Goal: Transaction & Acquisition: Purchase product/service

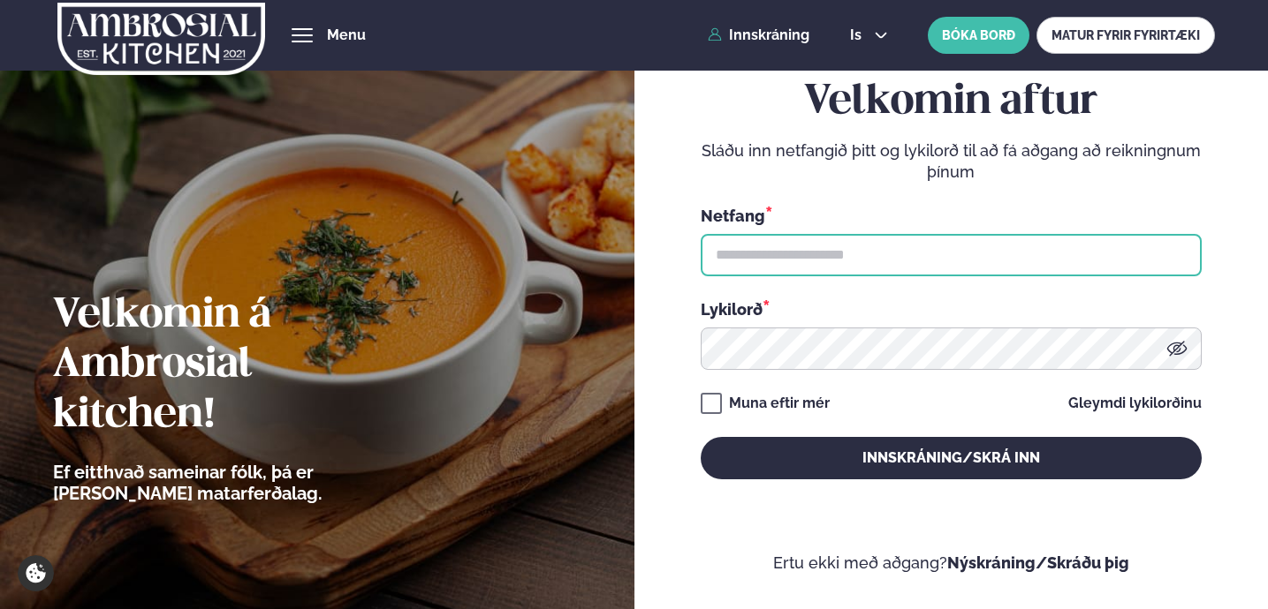
click at [986, 241] on input "text" at bounding box center [950, 255] width 501 height 42
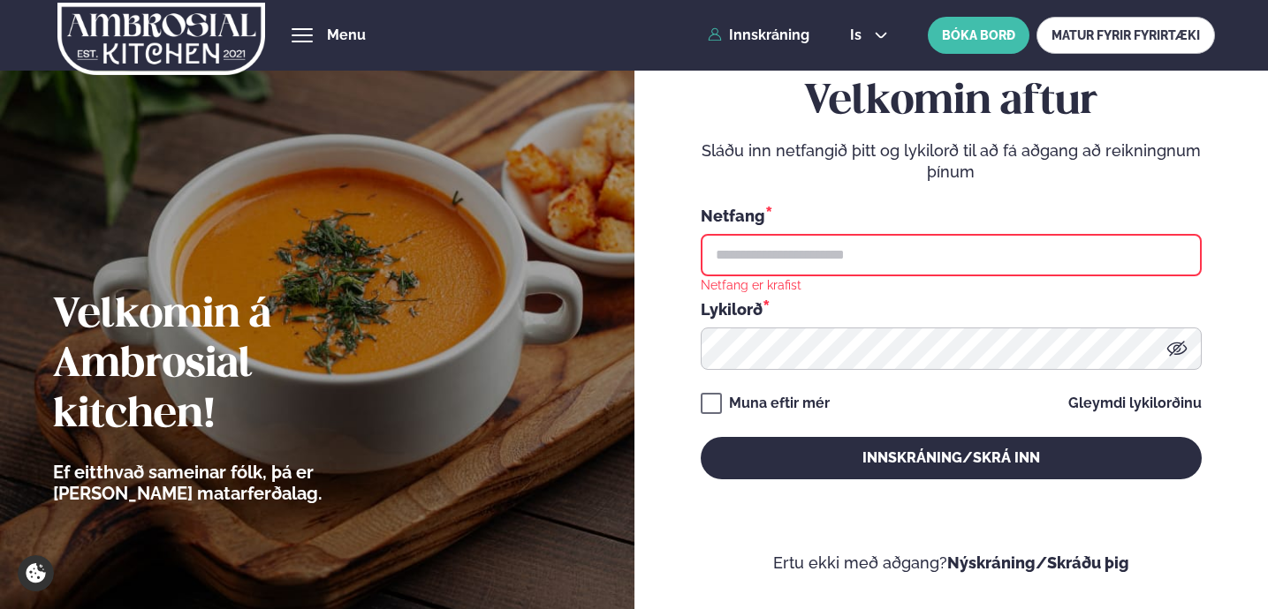
type input "**********"
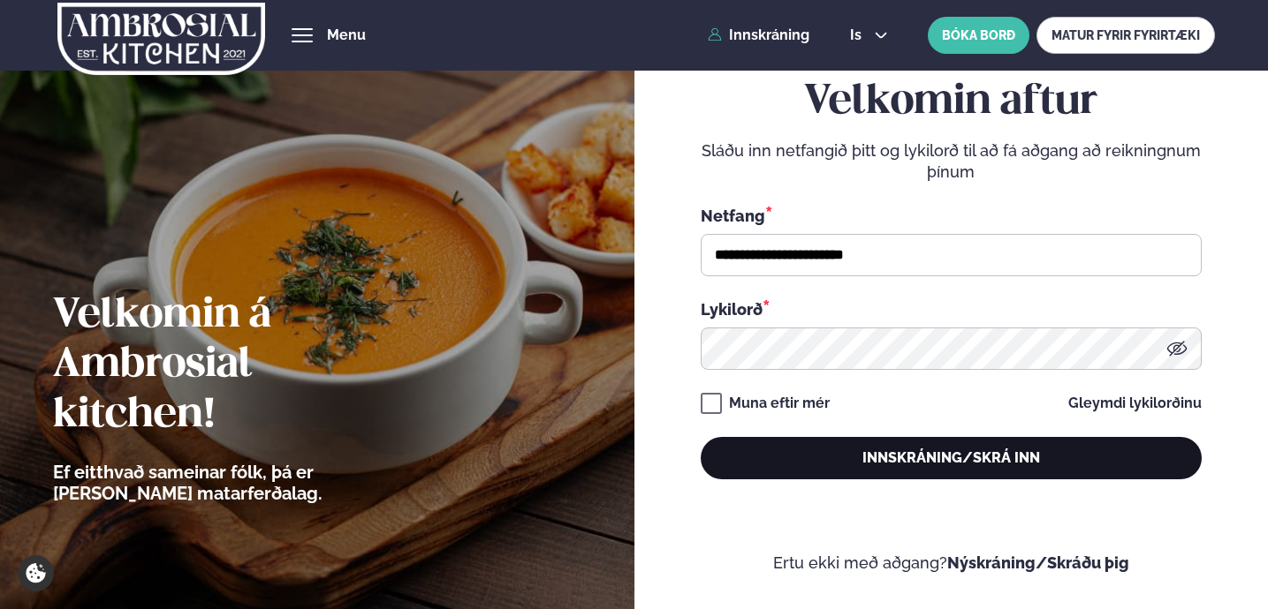
click at [803, 466] on button "Innskráning/Skrá inn" at bounding box center [950, 458] width 501 height 42
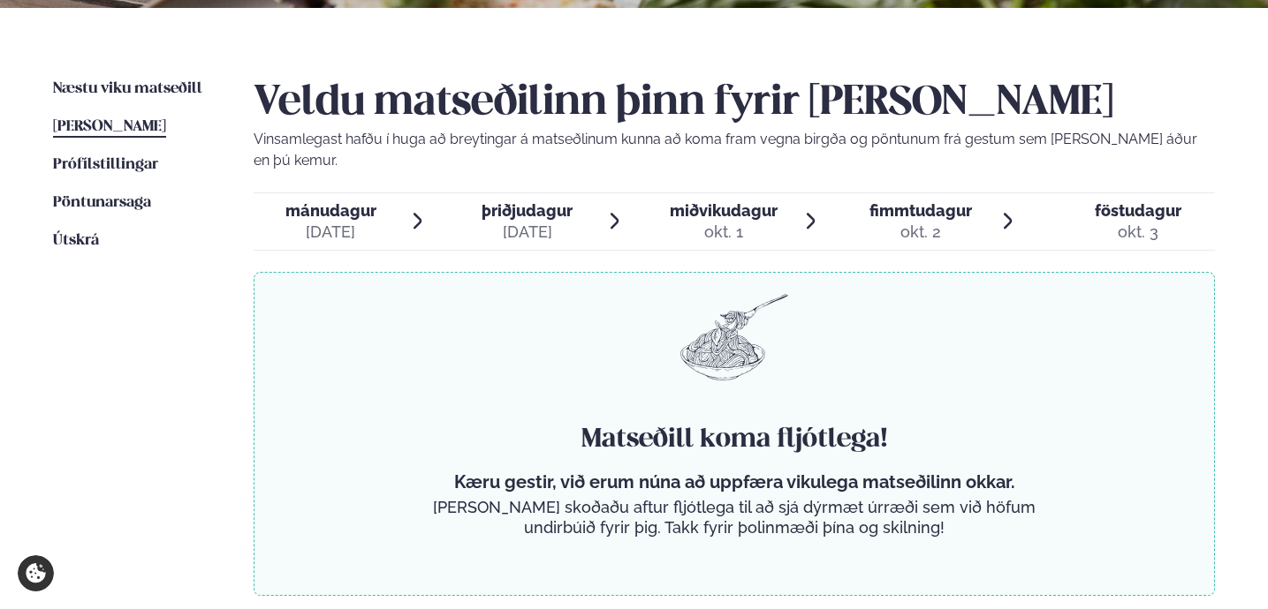
scroll to position [382, 0]
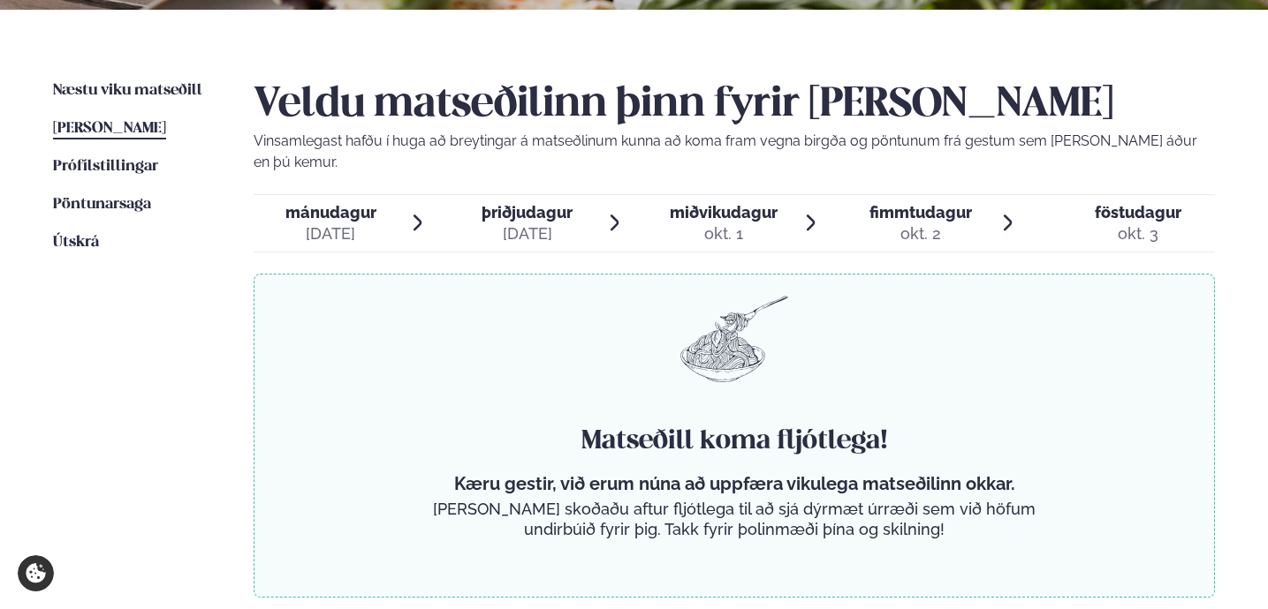
click at [293, 203] on span "mánudagur" at bounding box center [330, 212] width 91 height 19
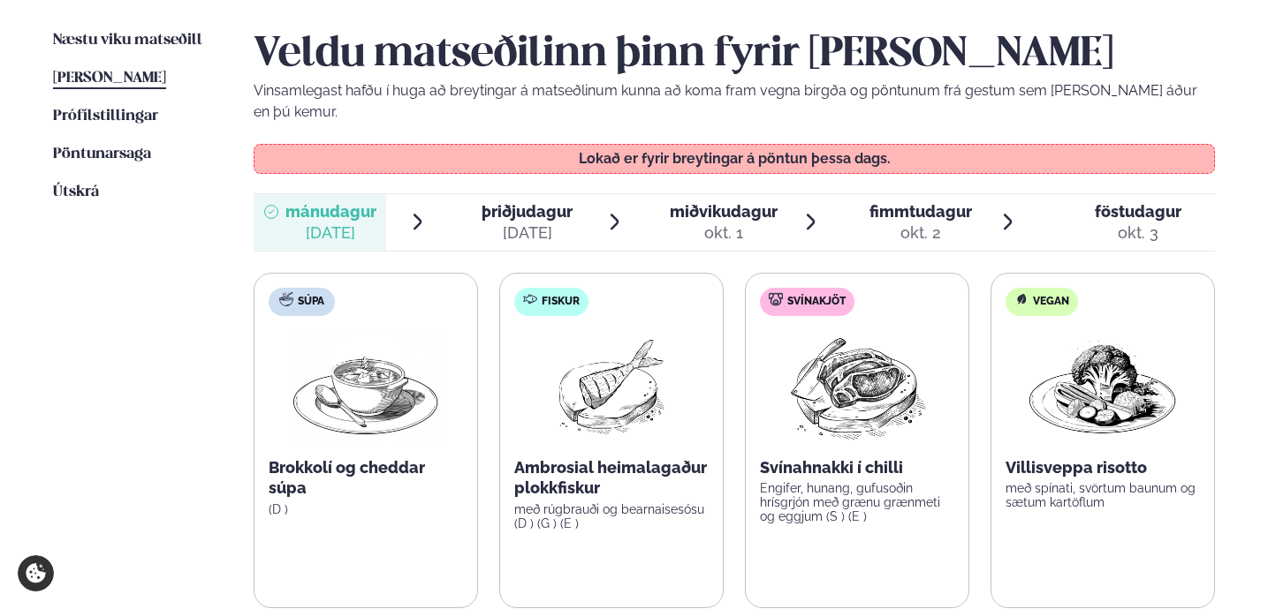
scroll to position [413, 0]
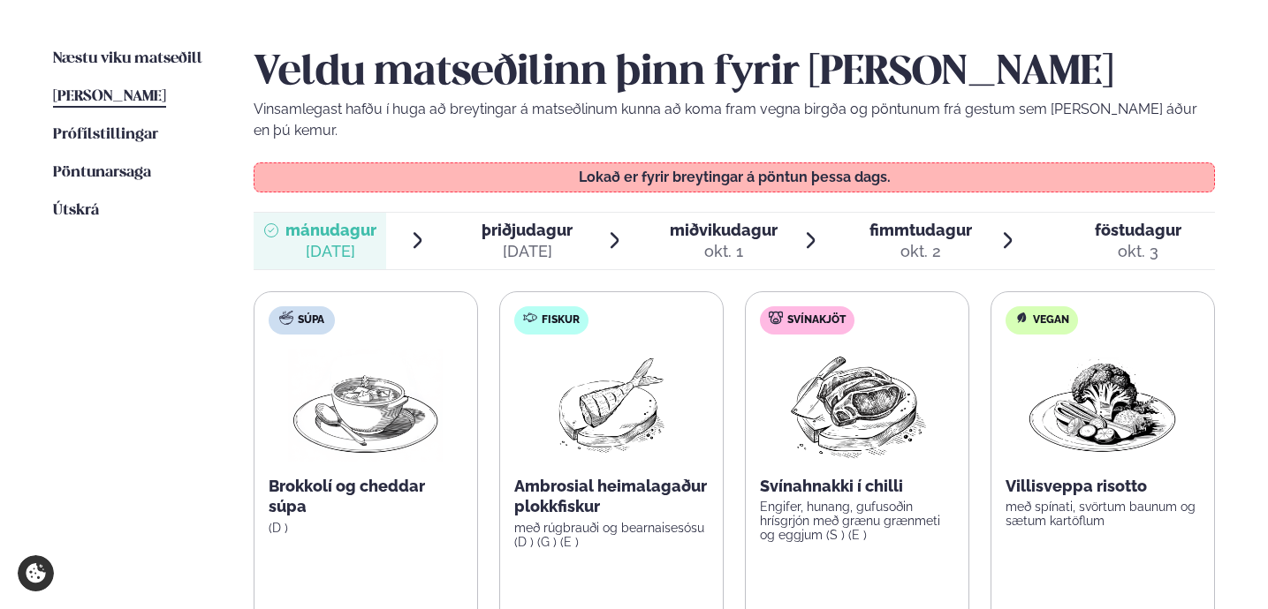
click at [496, 241] on div "[DATE]" at bounding box center [526, 251] width 91 height 21
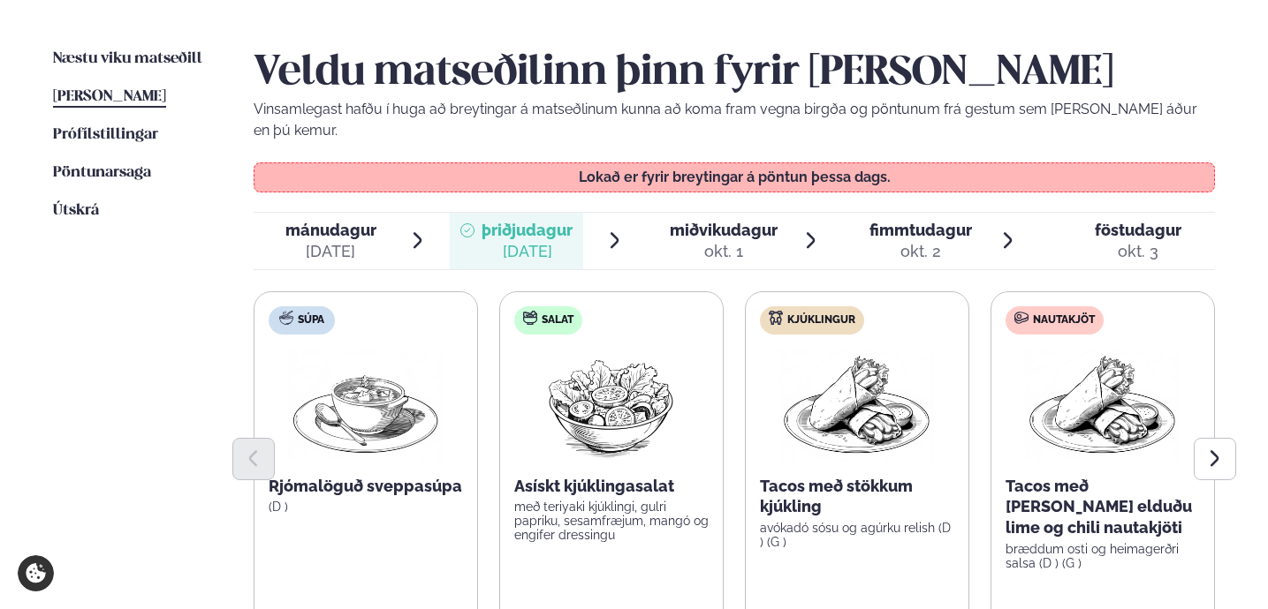
click at [667, 223] on span "miðvikudagur mið. [DATE]" at bounding box center [713, 241] width 133 height 57
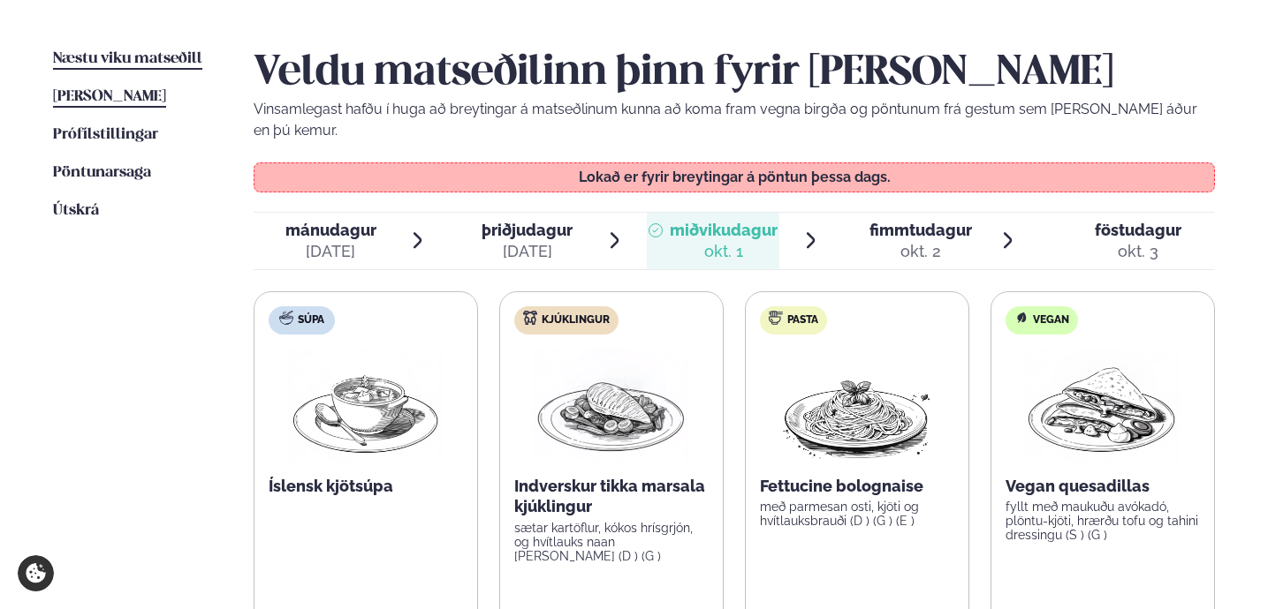
click at [179, 53] on span "Næstu viku matseðill" at bounding box center [127, 58] width 149 height 15
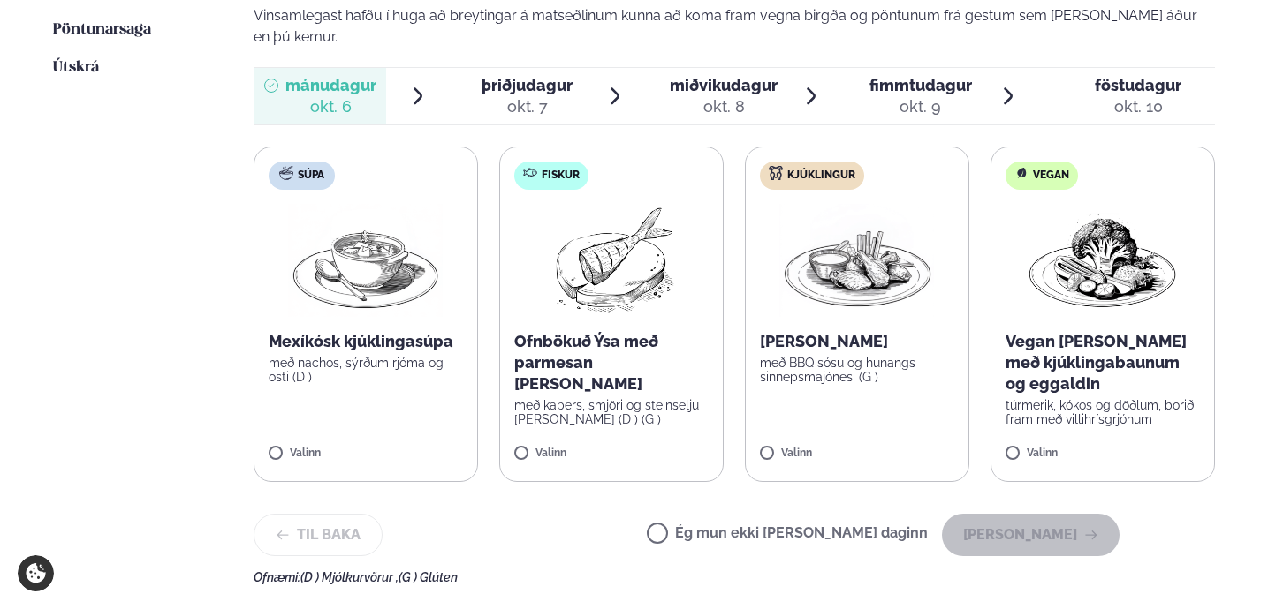
scroll to position [554, 0]
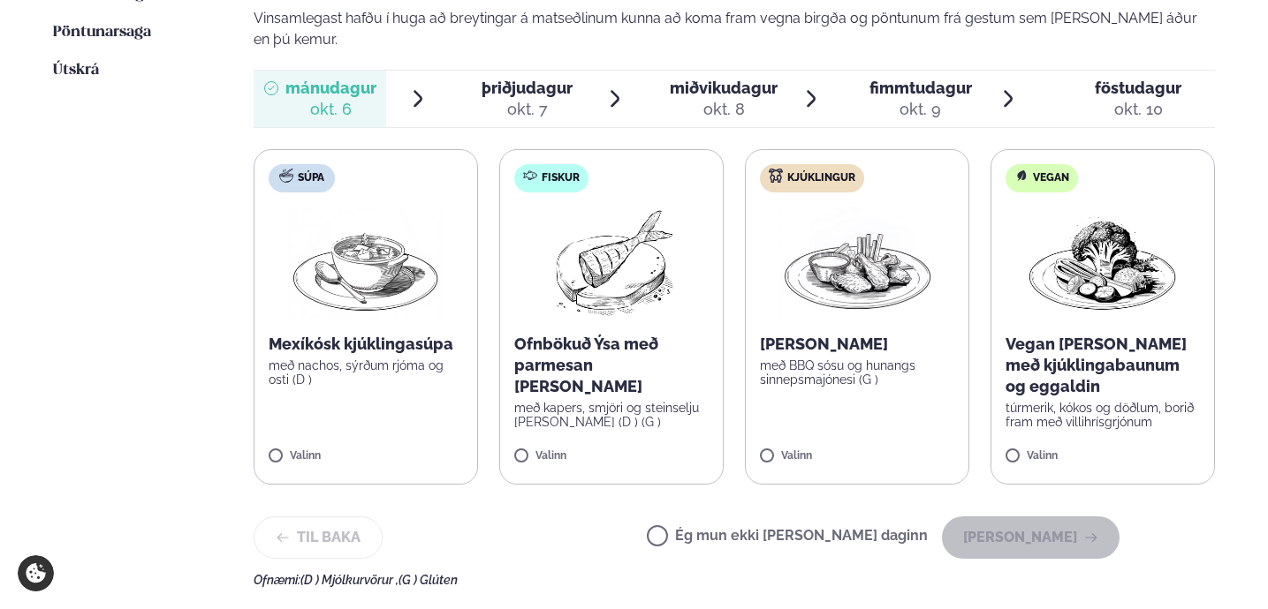
click at [314, 359] on p "með nachos, sýrðum rjóma og osti (D )" at bounding box center [366, 373] width 194 height 28
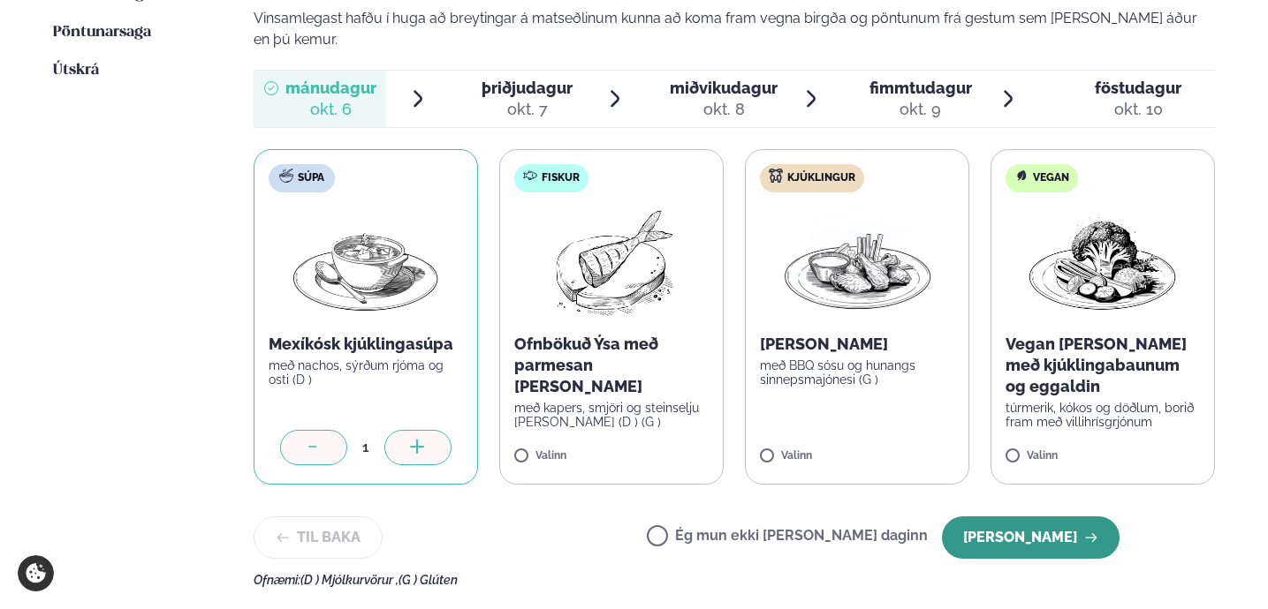
click at [1022, 517] on button "[PERSON_NAME]" at bounding box center [1031, 538] width 178 height 42
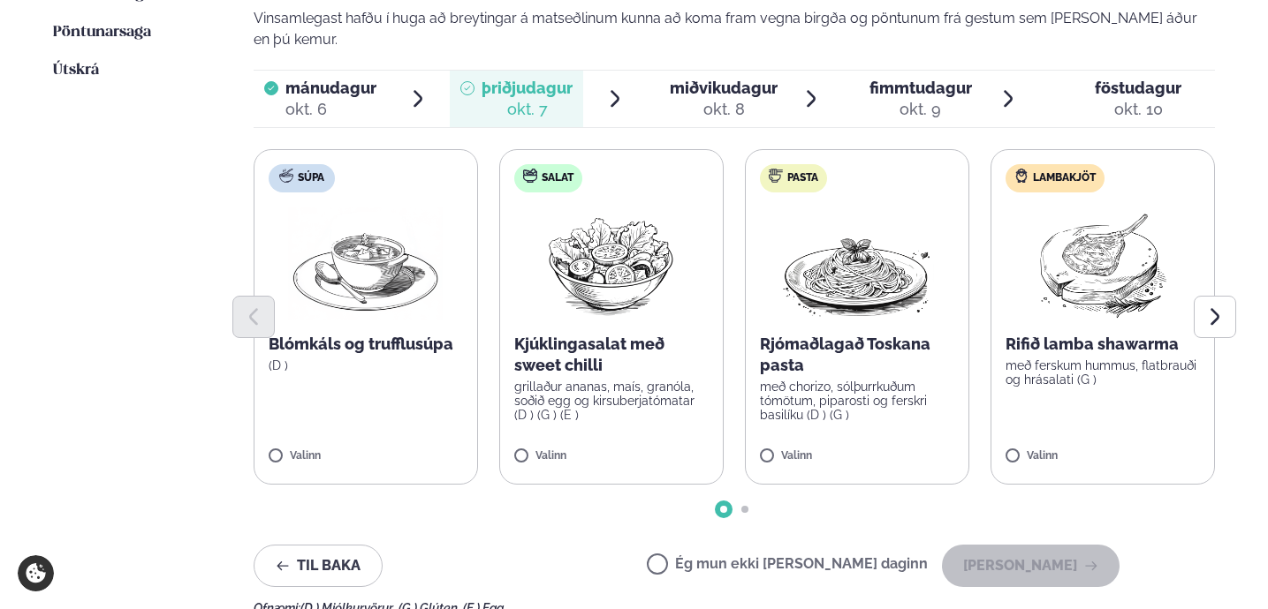
click at [1123, 333] on label "Lambakjöt Rifið lamba shawarma með ferskum hummus, flatbrauði og hrásalati (G )…" at bounding box center [1102, 317] width 224 height 336
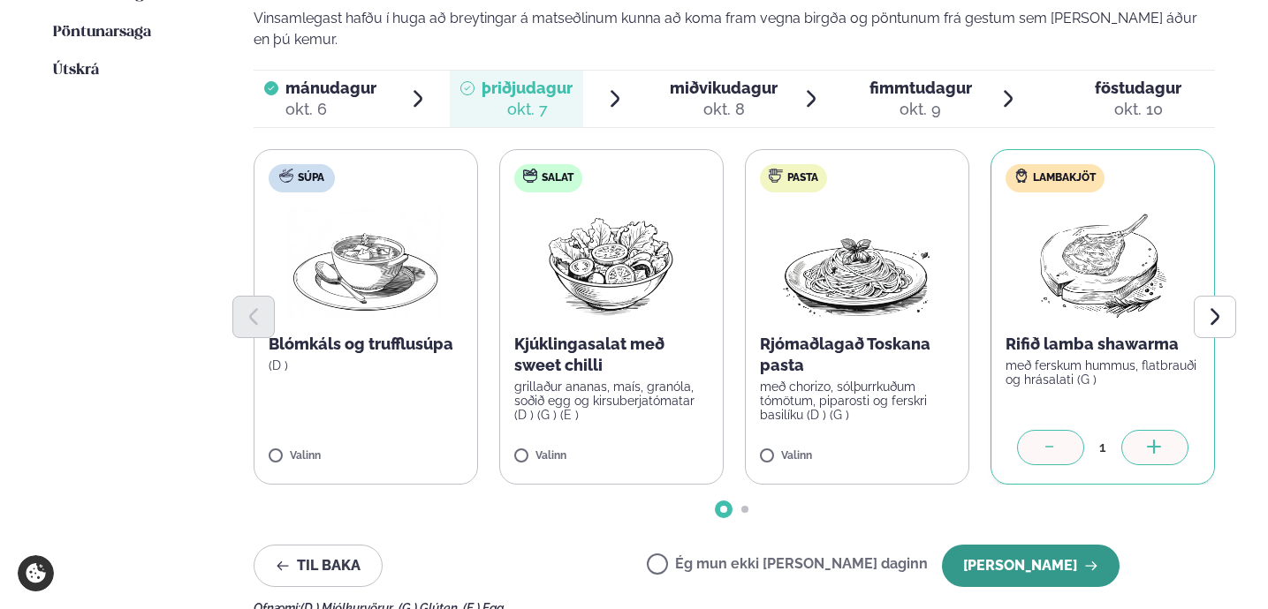
click at [1021, 545] on button "[PERSON_NAME]" at bounding box center [1031, 566] width 178 height 42
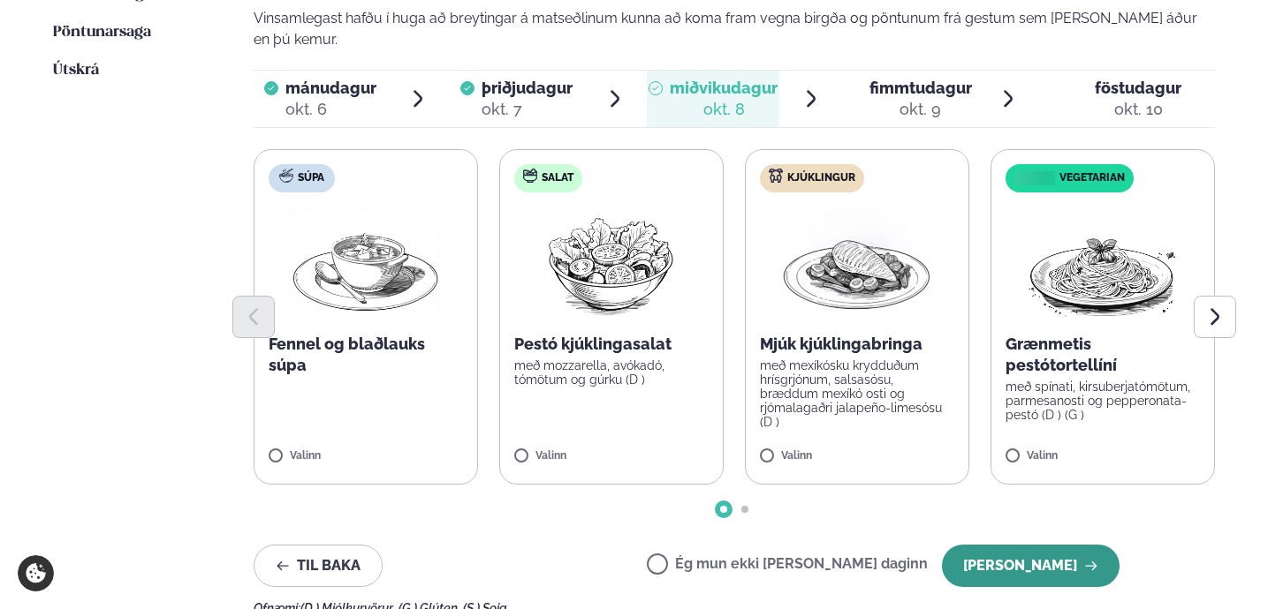
click at [999, 545] on button "[PERSON_NAME]" at bounding box center [1031, 566] width 178 height 42
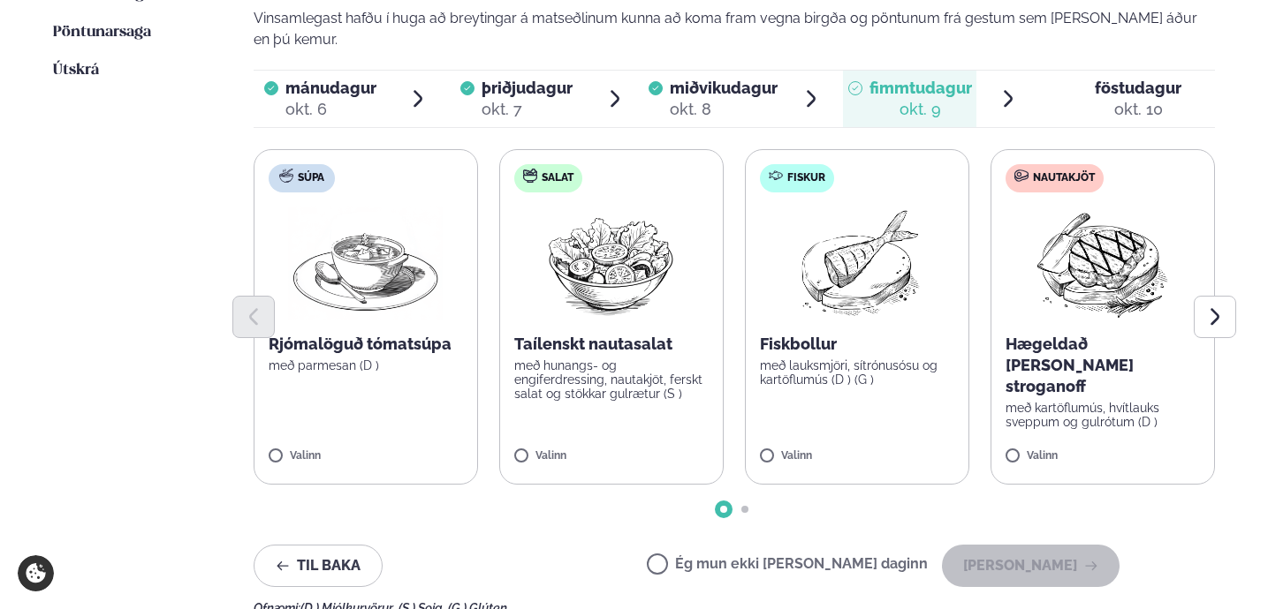
click at [890, 359] on p "með lauksmjöri, sítrónusósu og kartöflumús (D ) (G )" at bounding box center [857, 373] width 194 height 28
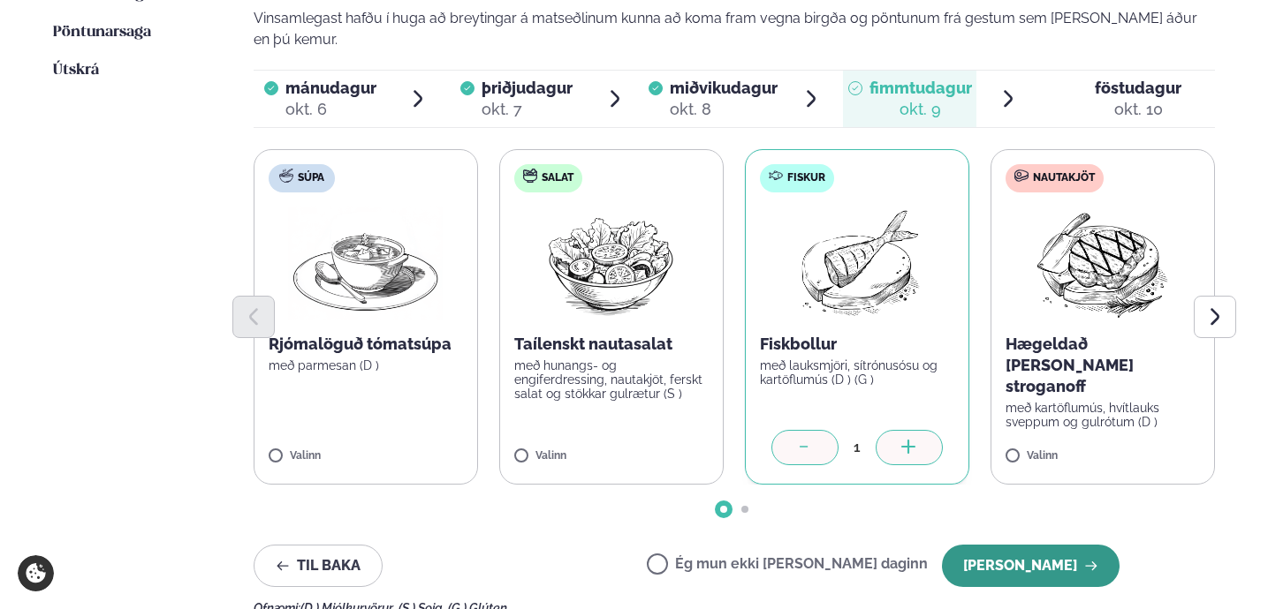
click at [1018, 545] on button "[PERSON_NAME]" at bounding box center [1031, 566] width 178 height 42
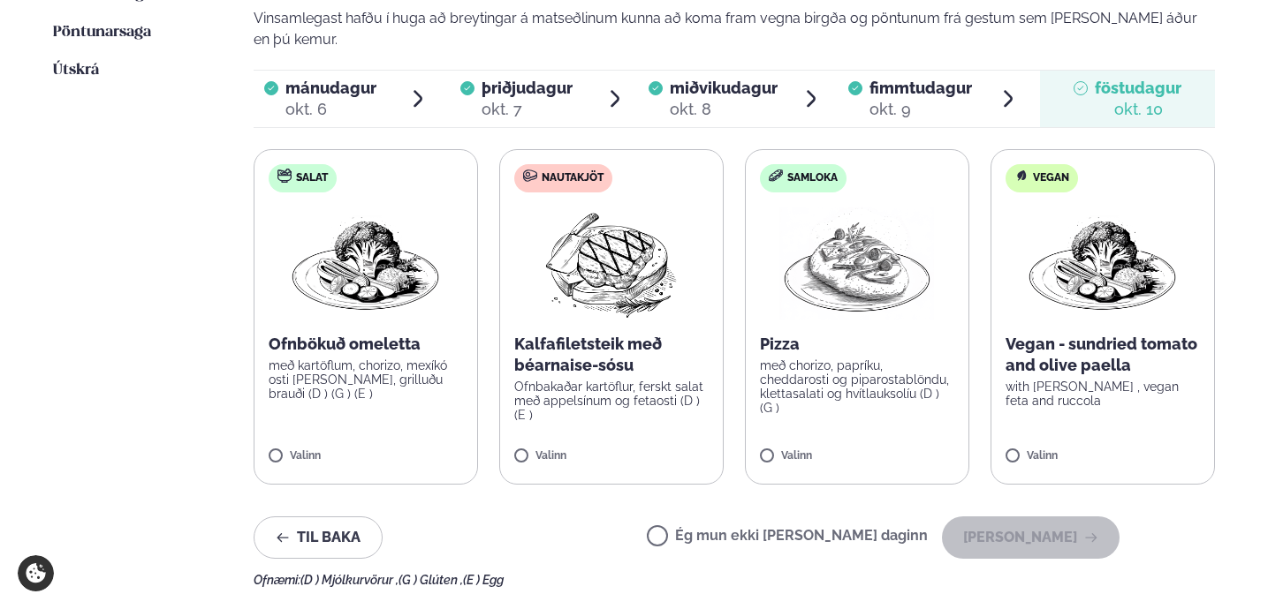
click at [971, 205] on div "Salat Ofnbökuð omeletta með kartöflum, chorizo, mexíkó osti [PERSON_NAME], gril…" at bounding box center [735, 317] width 962 height 336
click at [843, 331] on label "Samloka Pizza með chorizo, papríku, cheddarosti og piparostablöndu, klettasalat…" at bounding box center [857, 317] width 224 height 336
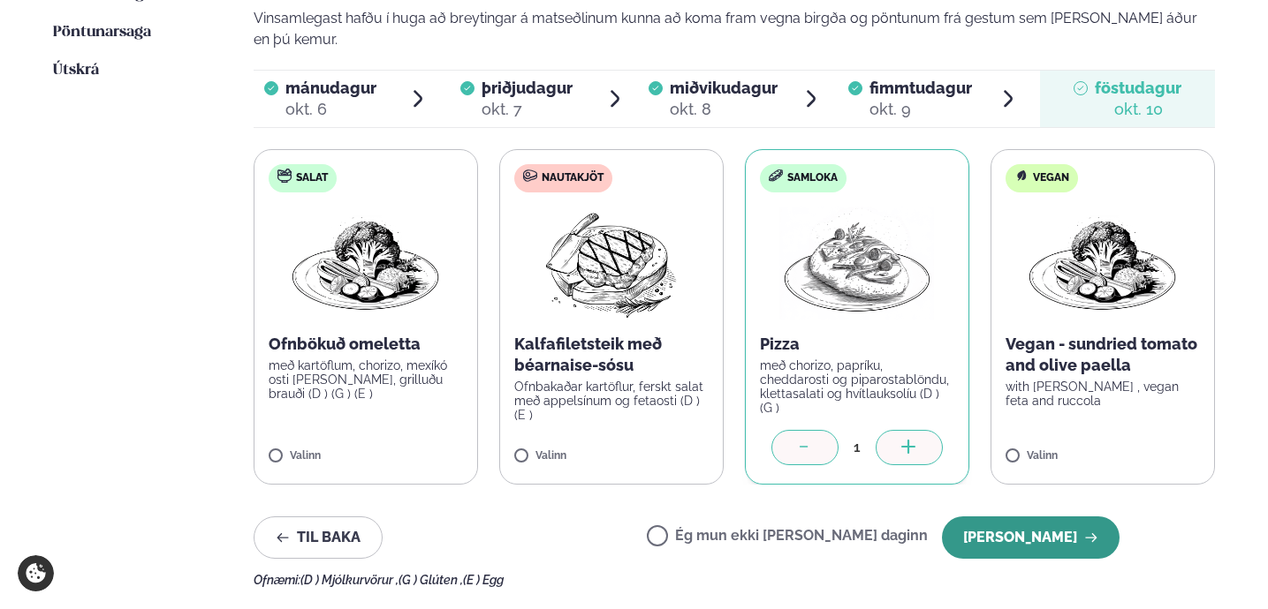
click at [1043, 517] on button "[PERSON_NAME]" at bounding box center [1031, 538] width 178 height 42
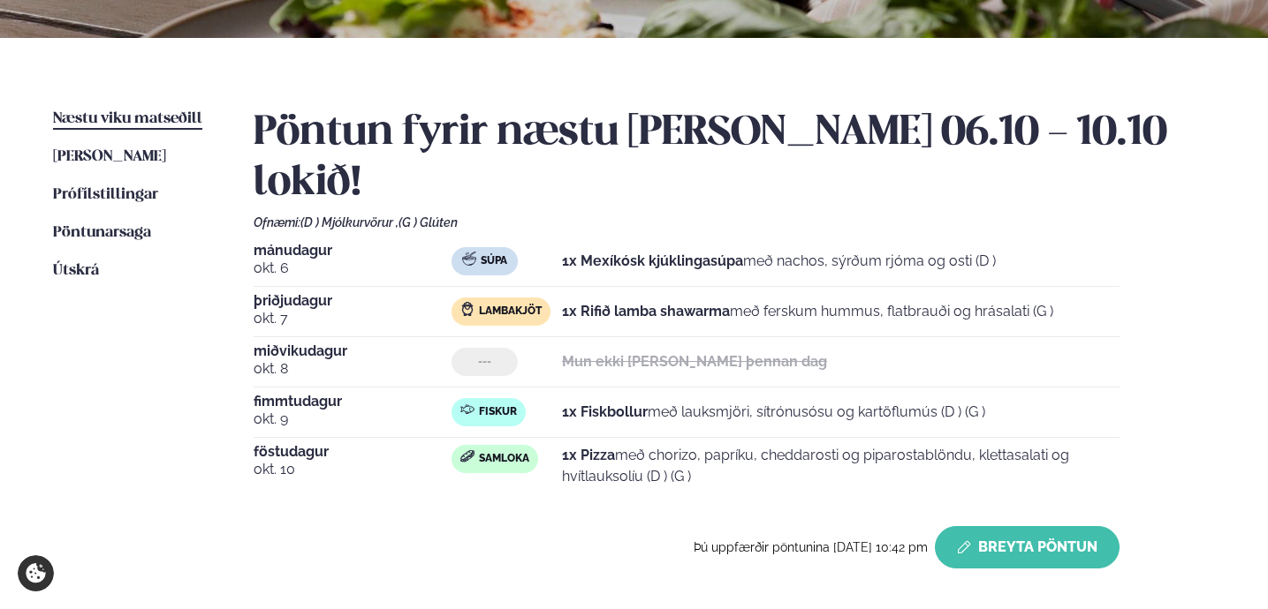
scroll to position [355, 0]
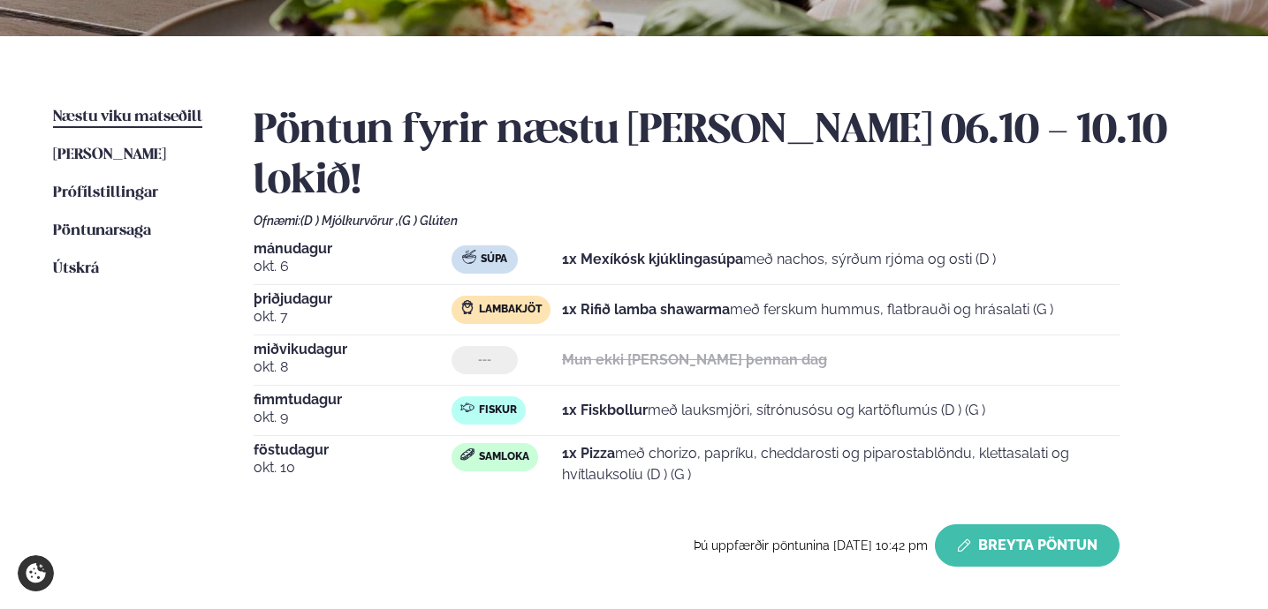
click at [990, 525] on button "Breyta Pöntun" at bounding box center [1027, 546] width 185 height 42
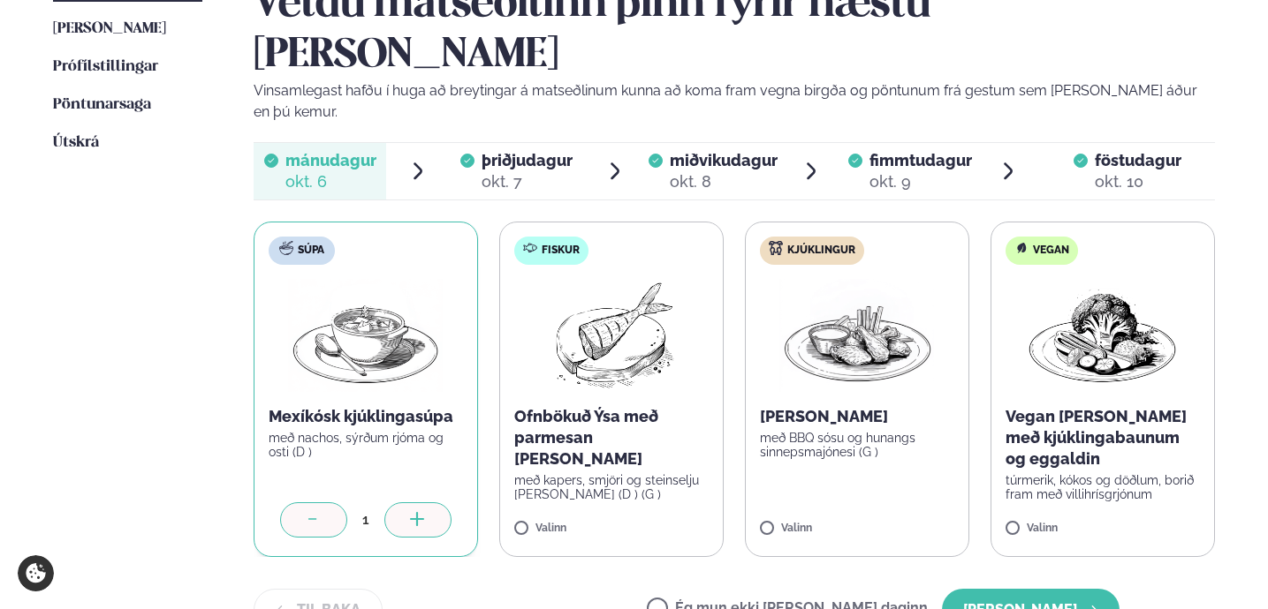
scroll to position [483, 0]
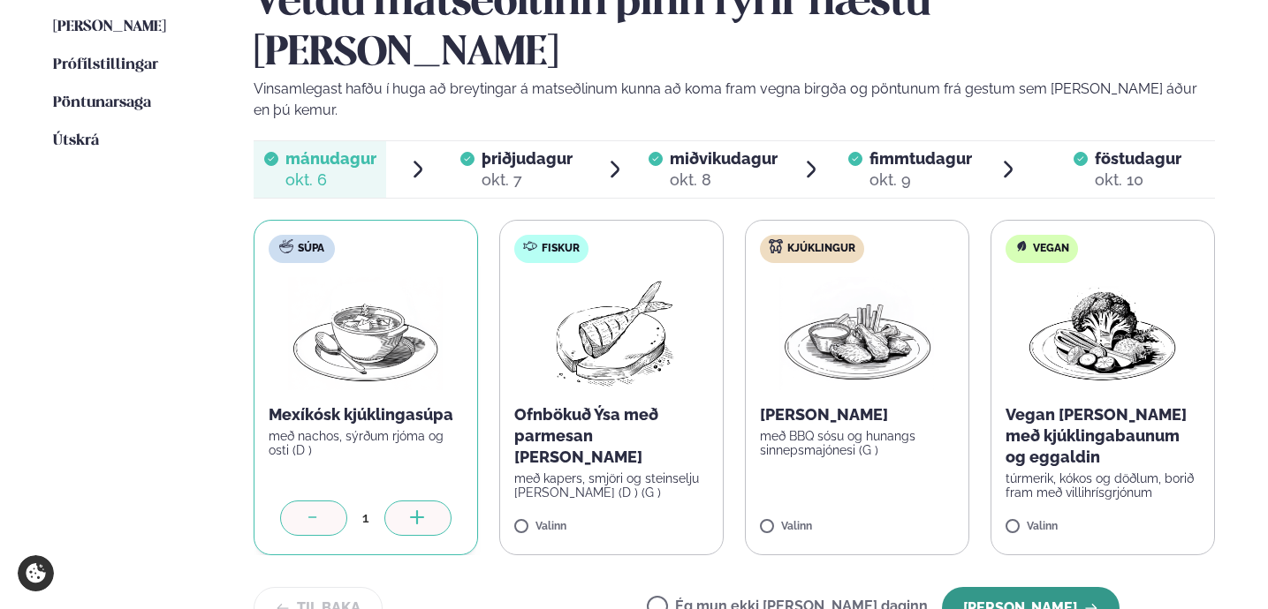
click at [1024, 587] on button "[PERSON_NAME]" at bounding box center [1031, 608] width 178 height 42
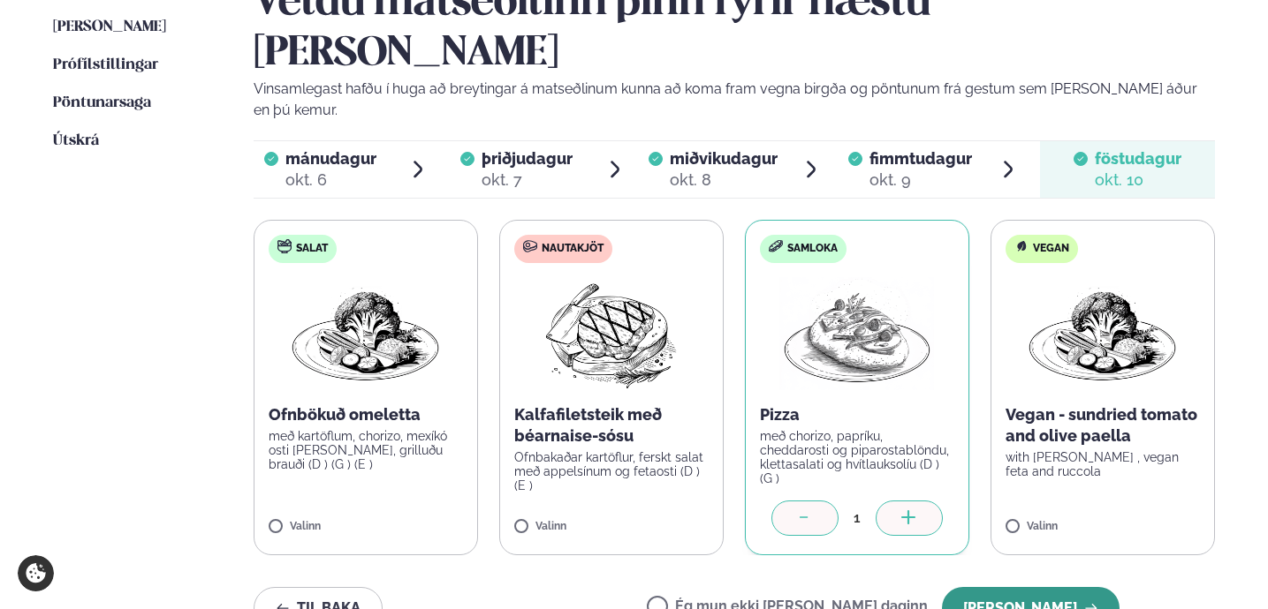
click at [1003, 587] on button "[PERSON_NAME]" at bounding box center [1031, 608] width 178 height 42
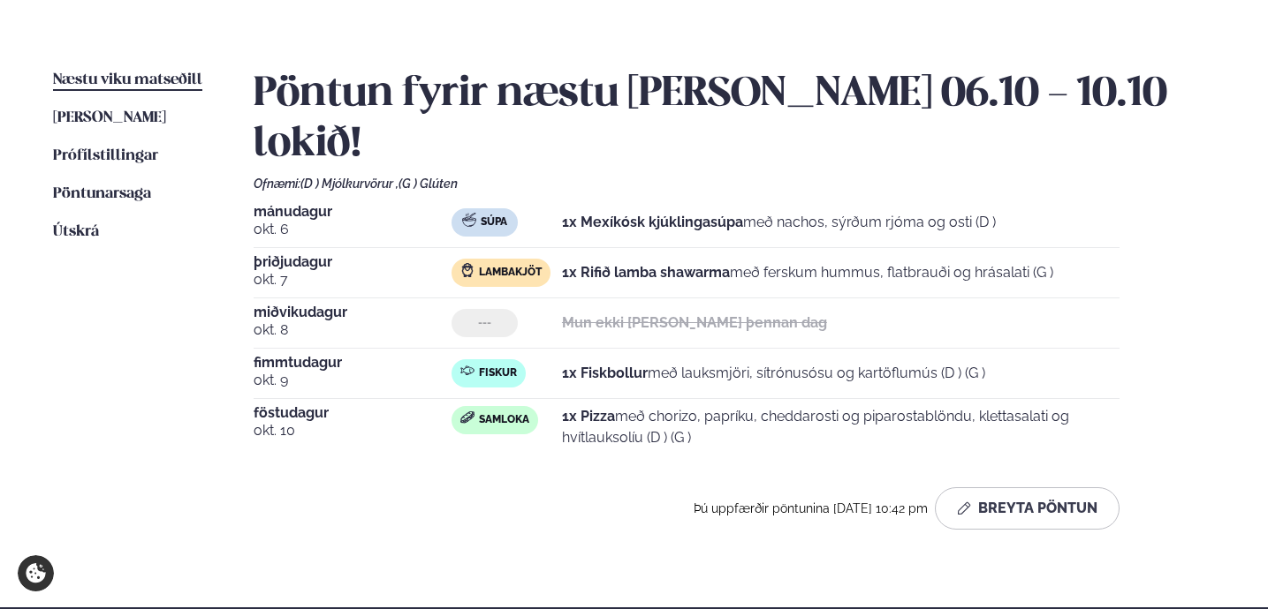
scroll to position [390, 0]
